Goal: Obtain resource: Download file/media

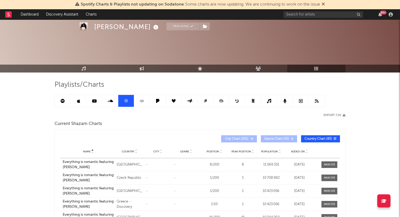
scroll to position [79, 0]
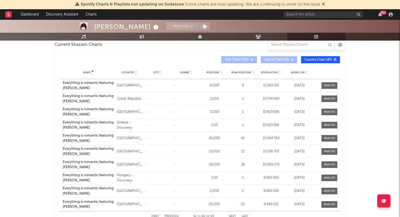
click at [211, 74] on span "Position" at bounding box center [212, 72] width 12 height 3
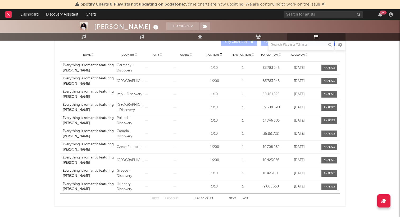
scroll to position [98, 0]
click at [234, 199] on button "Next" at bounding box center [232, 198] width 7 height 3
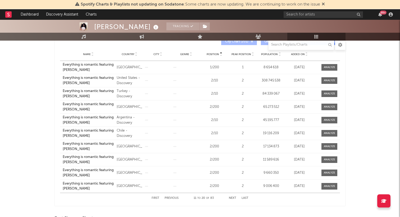
click at [234, 201] on div "First Previous 11 to 20 of 83 Next Last" at bounding box center [199, 198] width 97 height 10
click at [232, 196] on div "First Previous 11 to 20 of 83 Next Last" at bounding box center [199, 198] width 97 height 10
click at [232, 198] on button "Next" at bounding box center [232, 198] width 7 height 3
click at [233, 200] on button "Next" at bounding box center [232, 198] width 7 height 3
click at [236, 197] on button "Next" at bounding box center [232, 198] width 7 height 3
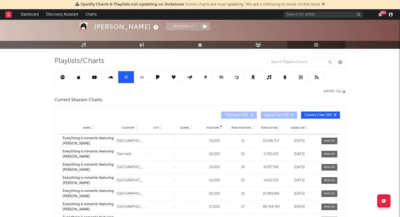
scroll to position [24, 0]
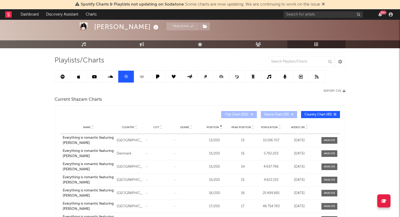
click at [340, 91] on button "Export CSV" at bounding box center [334, 91] width 22 height 3
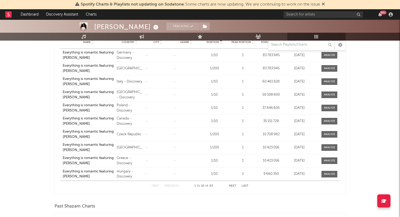
scroll to position [0, 0]
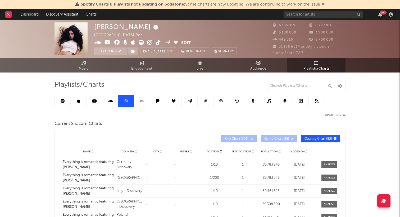
click at [59, 103] on link at bounding box center [63, 101] width 16 height 12
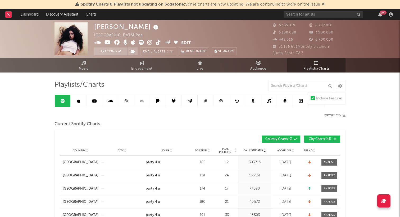
click at [64, 98] on link at bounding box center [63, 101] width 16 height 12
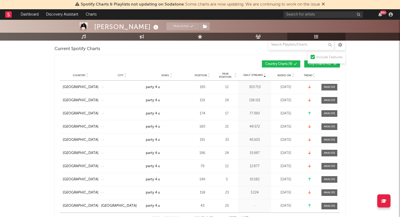
scroll to position [77, 0]
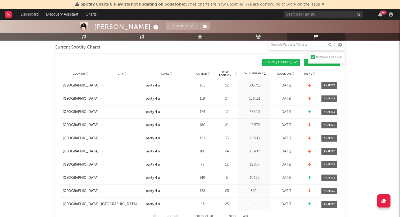
click at [161, 75] on div "Song" at bounding box center [167, 74] width 42 height 4
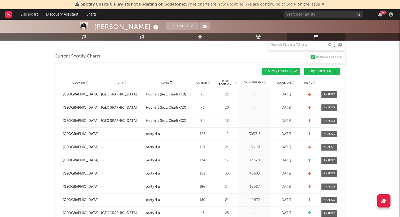
scroll to position [59, 0]
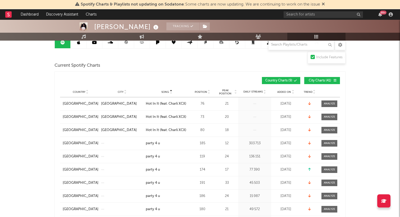
click at [317, 82] on button "City Charts ( 41 )" at bounding box center [322, 80] width 36 height 7
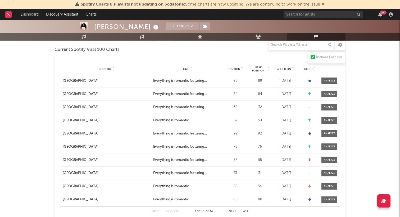
scroll to position [252, 0]
click at [185, 68] on span "Song" at bounding box center [186, 68] width 8 height 3
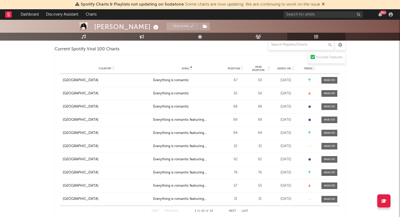
click at [242, 65] on div "Country City Song Position Peak Position Estimated Daily Streams Playlist Follo…" at bounding box center [200, 68] width 280 height 11
click at [230, 67] on span "Position" at bounding box center [234, 68] width 12 height 3
click at [233, 210] on button "Next" at bounding box center [232, 211] width 7 height 3
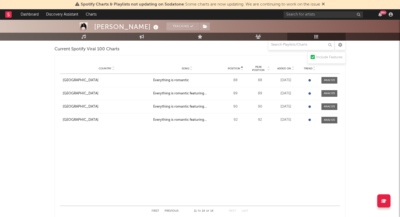
click at [172, 211] on button "Previous" at bounding box center [171, 211] width 14 height 3
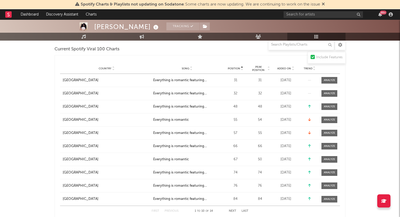
scroll to position [0, 0]
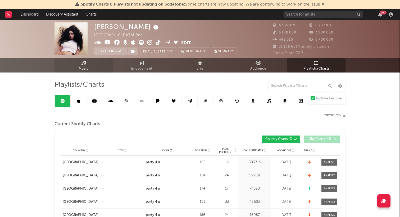
click at [80, 60] on link "Music" at bounding box center [83, 65] width 58 height 15
select select "6m"
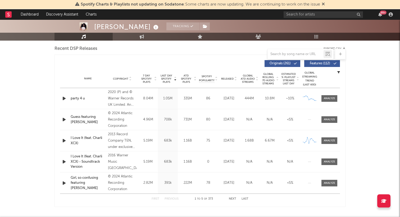
scroll to position [188, 0]
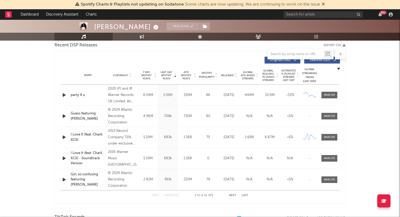
click at [234, 196] on button "Next" at bounding box center [232, 196] width 7 height 3
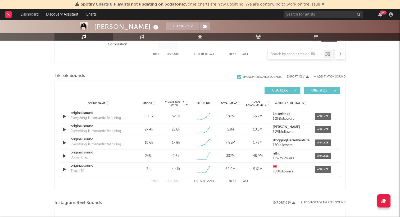
scroll to position [332, 0]
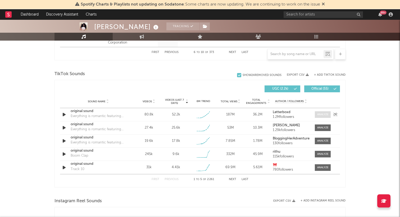
click at [325, 116] on div at bounding box center [322, 115] width 11 height 4
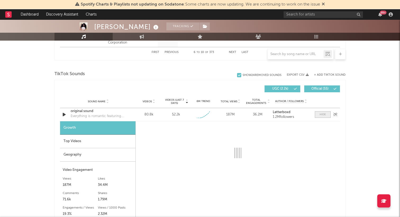
select select "1w"
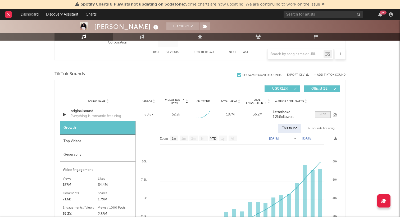
click at [325, 116] on div at bounding box center [322, 115] width 6 height 4
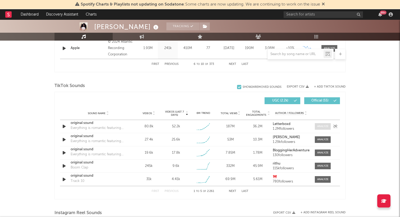
scroll to position [322, 0]
